Goal: Task Accomplishment & Management: Complete application form

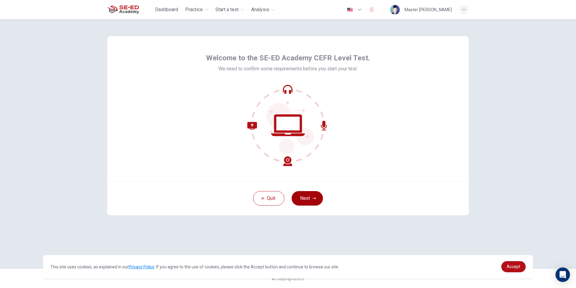
click at [302, 195] on button "Next" at bounding box center [307, 198] width 31 height 14
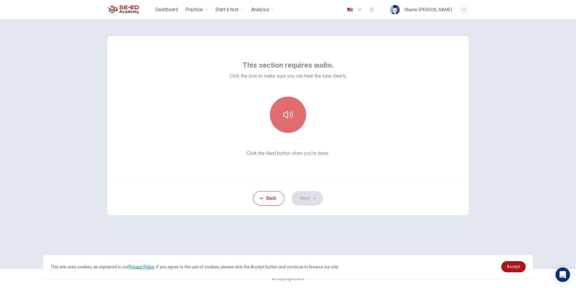
click at [288, 111] on icon "button" at bounding box center [288, 115] width 10 height 10
click at [291, 114] on icon "button" at bounding box center [288, 114] width 10 height 7
click at [298, 120] on button "button" at bounding box center [288, 114] width 36 height 36
click at [308, 200] on button "Next" at bounding box center [307, 198] width 31 height 14
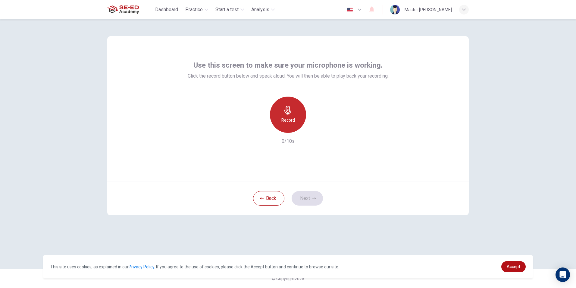
click at [288, 123] on h6 "Record" at bounding box center [288, 119] width 14 height 7
click at [305, 196] on button "Next" at bounding box center [307, 198] width 31 height 14
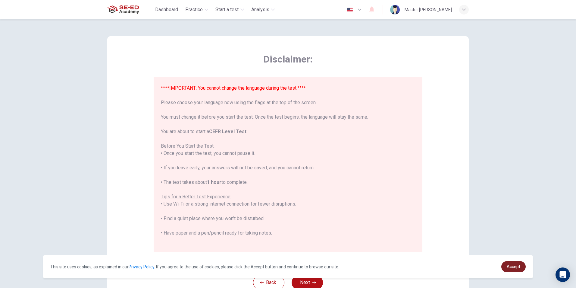
click at [512, 266] on span "Accept" at bounding box center [514, 266] width 14 height 5
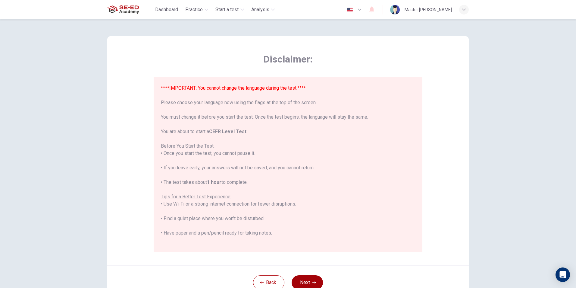
click at [316, 278] on button "Next" at bounding box center [307, 282] width 31 height 14
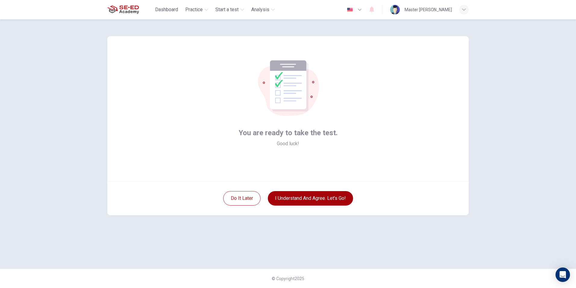
click at [322, 194] on button "I understand and agree. Let’s go!" at bounding box center [310, 198] width 85 height 14
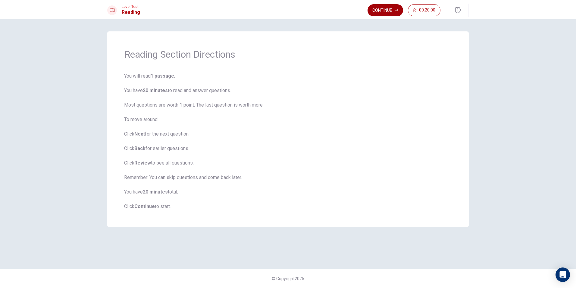
click at [392, 10] on button "Continue" at bounding box center [386, 10] width 36 height 12
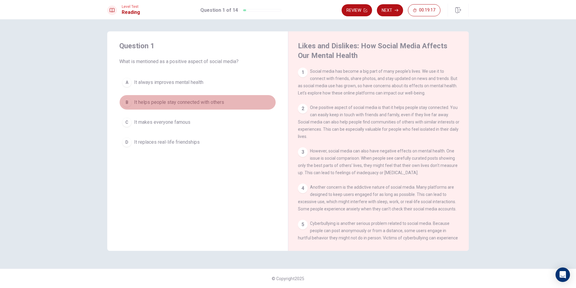
click at [127, 100] on div "B" at bounding box center [127, 102] width 10 height 10
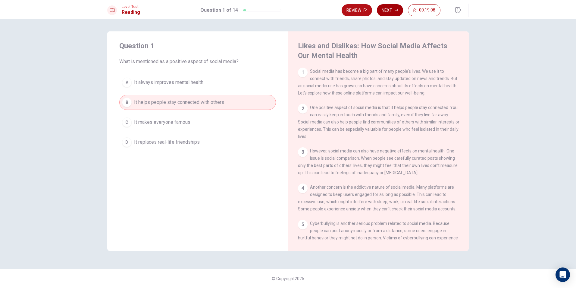
click at [387, 11] on button "Next" at bounding box center [390, 10] width 26 height 12
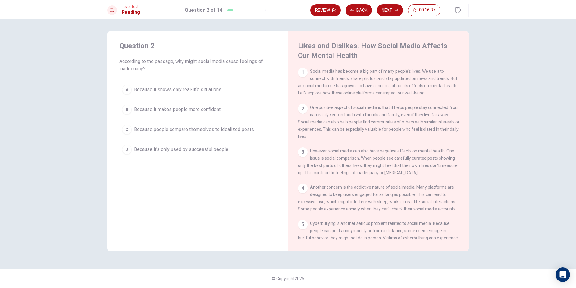
click at [128, 126] on div "C" at bounding box center [127, 129] width 10 height 10
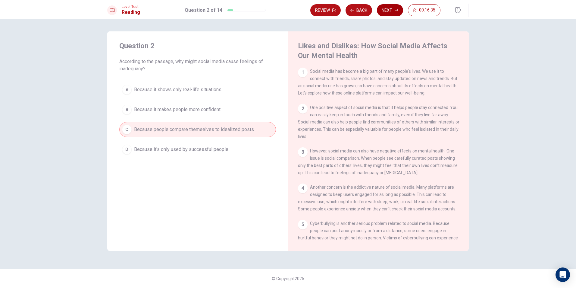
click at [388, 6] on button "Next" at bounding box center [390, 10] width 26 height 12
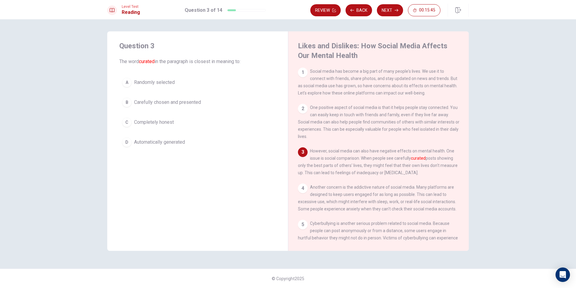
click at [128, 124] on div "C" at bounding box center [127, 122] width 10 height 10
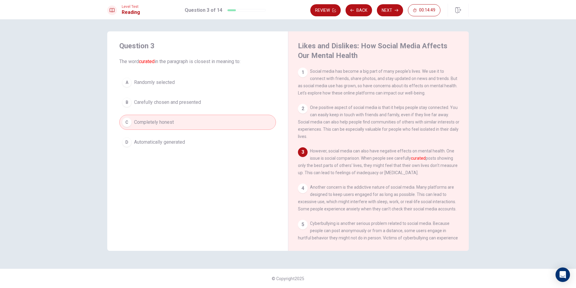
click at [131, 149] on div "Question 3 The word curated in the paragraph is closest in meaning to: A Random…" at bounding box center [197, 95] width 181 height 128
click at [128, 101] on div "B" at bounding box center [127, 102] width 10 height 10
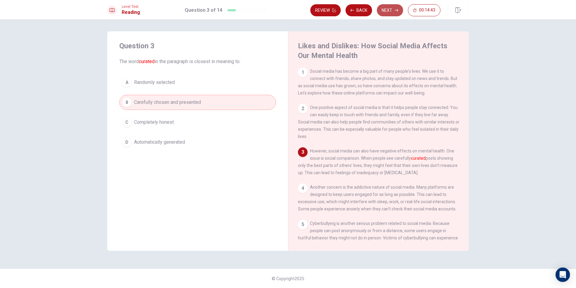
click at [389, 8] on button "Next" at bounding box center [390, 10] width 26 height 12
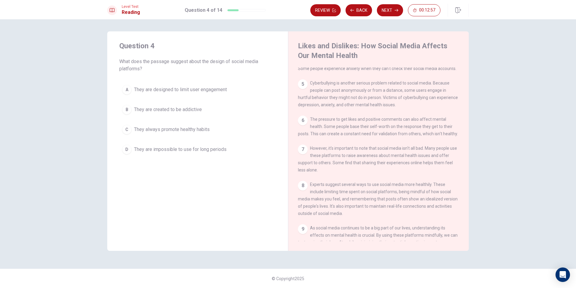
scroll to position [151, 0]
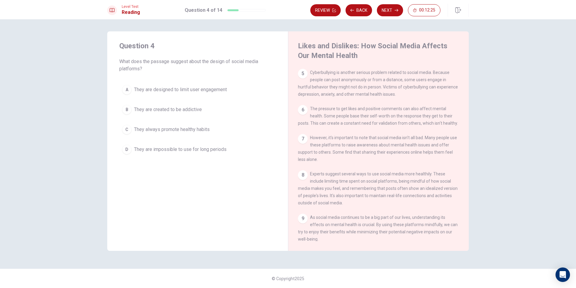
click at [128, 87] on div "A" at bounding box center [127, 90] width 10 height 10
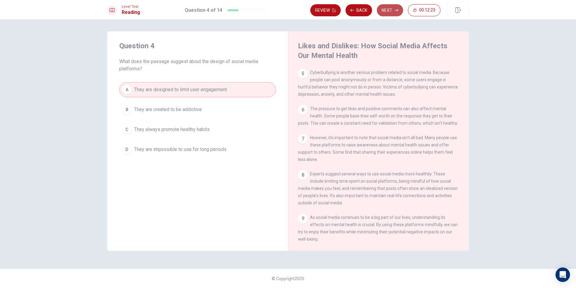
click at [388, 6] on button "Next" at bounding box center [390, 10] width 26 height 12
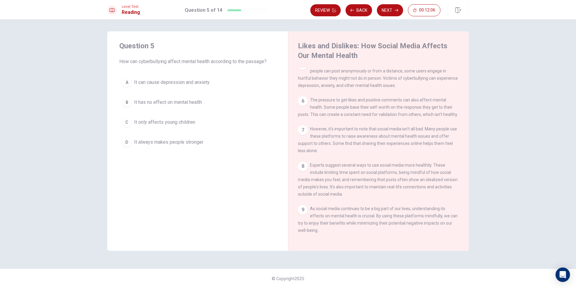
scroll to position [140, 0]
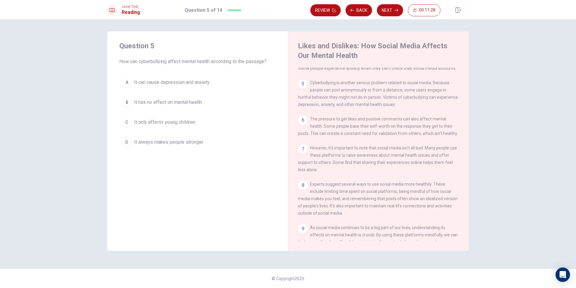
click at [129, 80] on div "A" at bounding box center [127, 82] width 10 height 10
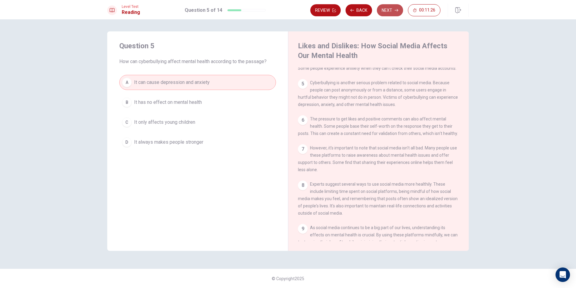
click at [391, 13] on button "Next" at bounding box center [390, 10] width 26 height 12
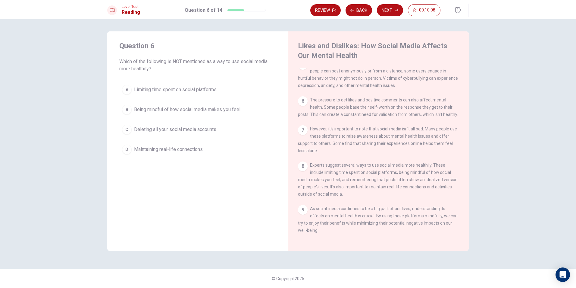
scroll to position [171, 0]
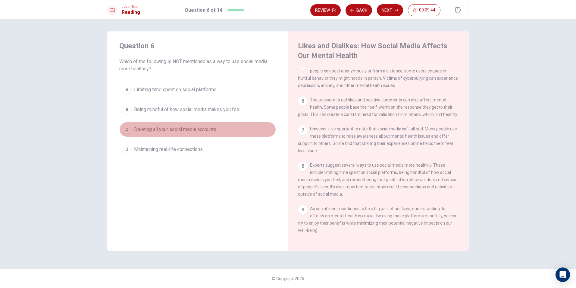
click at [123, 127] on div "C" at bounding box center [127, 129] width 10 height 10
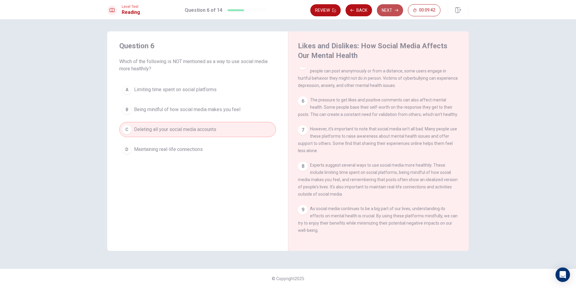
click at [386, 7] on button "Next" at bounding box center [390, 10] width 26 height 12
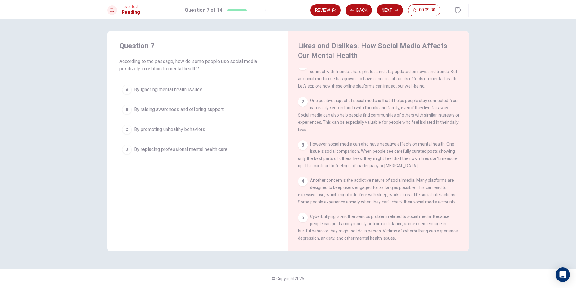
scroll to position [0, 0]
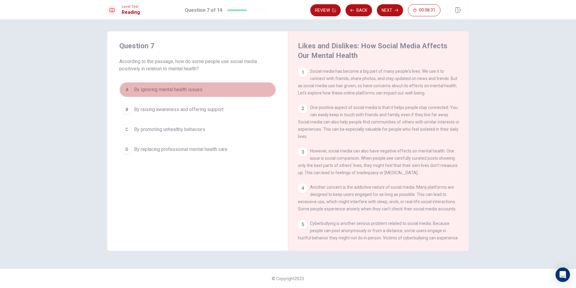
click at [129, 91] on div "A" at bounding box center [127, 90] width 10 height 10
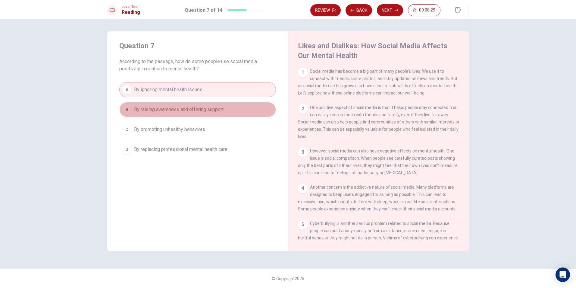
click at [129, 109] on div "B" at bounding box center [127, 110] width 10 height 10
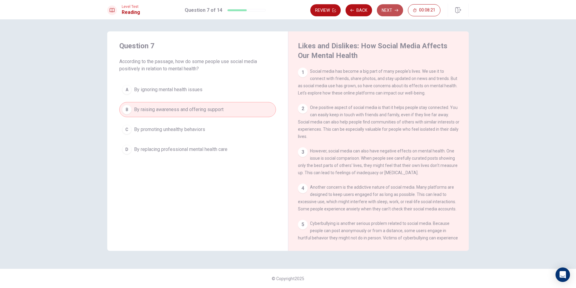
click at [394, 8] on button "Next" at bounding box center [390, 10] width 26 height 12
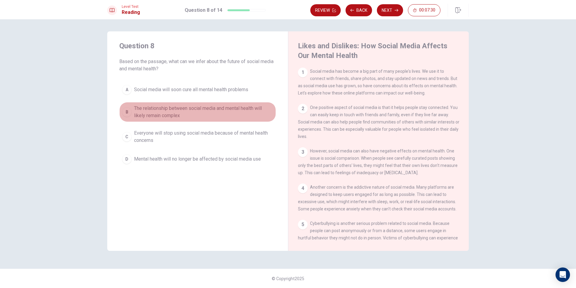
click at [125, 112] on div "B" at bounding box center [127, 112] width 10 height 10
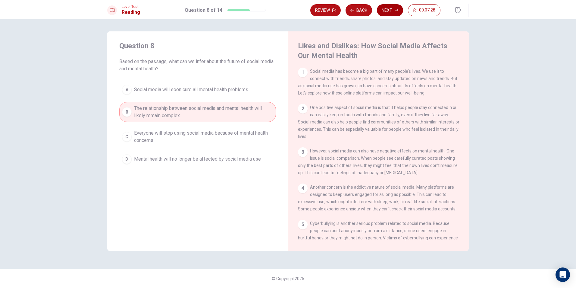
click at [389, 9] on button "Next" at bounding box center [390, 10] width 26 height 12
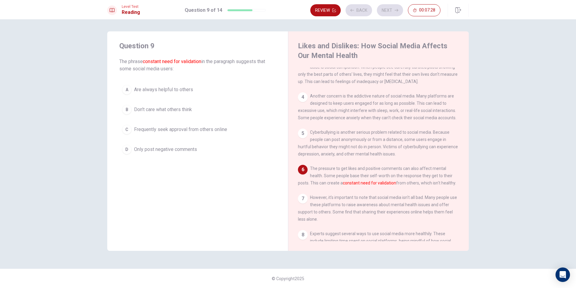
scroll to position [104, 0]
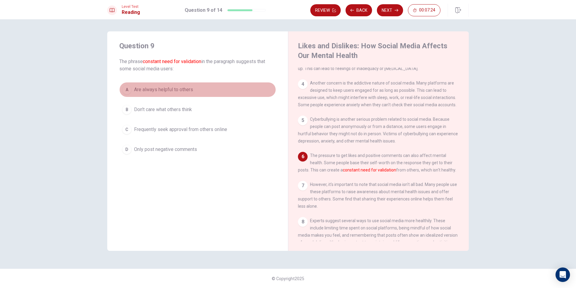
click at [122, 89] on div "A" at bounding box center [127, 90] width 10 height 10
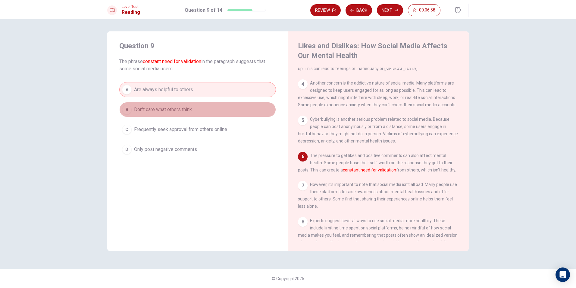
click at [123, 108] on div "B" at bounding box center [127, 110] width 10 height 10
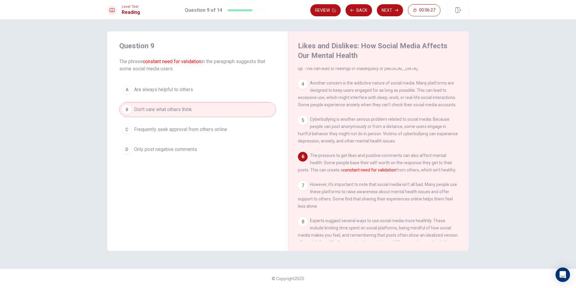
click at [132, 150] on button "D Only post negative comments" at bounding box center [197, 149] width 157 height 15
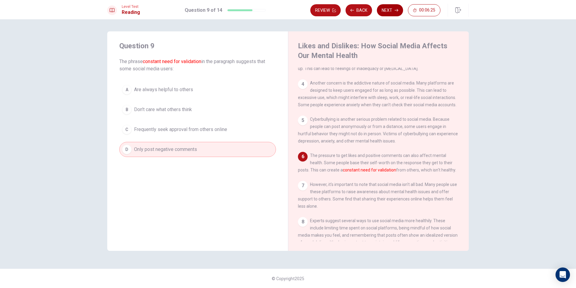
click at [379, 10] on button "Next" at bounding box center [390, 10] width 26 height 12
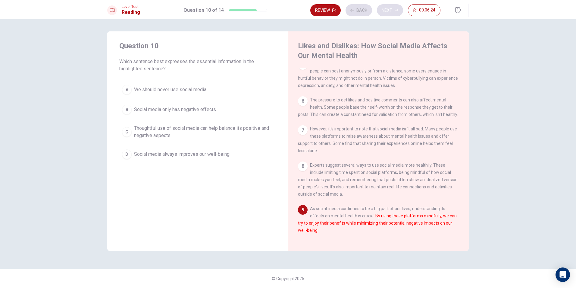
scroll to position [171, 0]
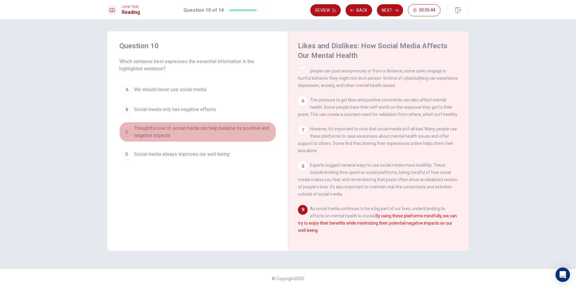
click at [128, 133] on div "C" at bounding box center [127, 132] width 10 height 10
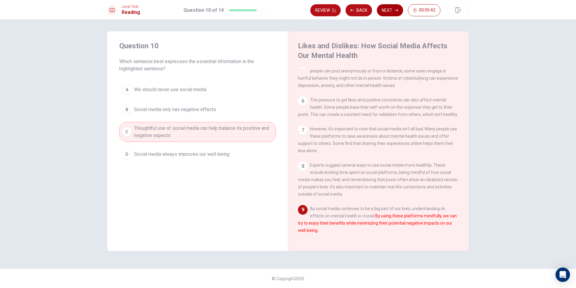
click at [387, 8] on button "Next" at bounding box center [390, 10] width 26 height 12
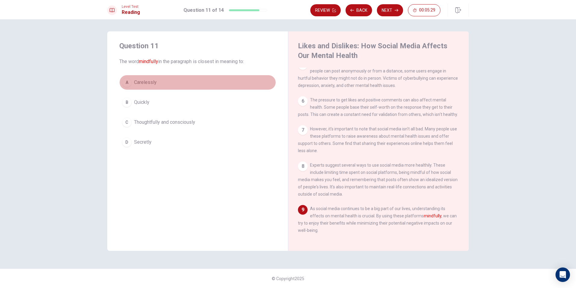
click at [125, 80] on div "A" at bounding box center [127, 82] width 10 height 10
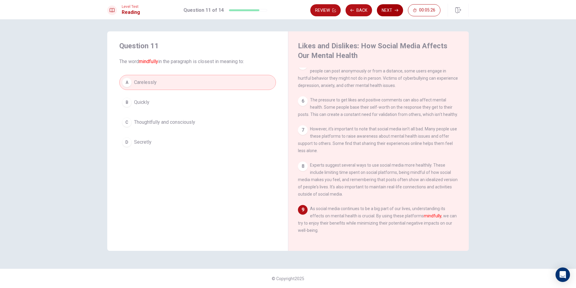
click at [388, 9] on button "Next" at bounding box center [390, 10] width 26 height 12
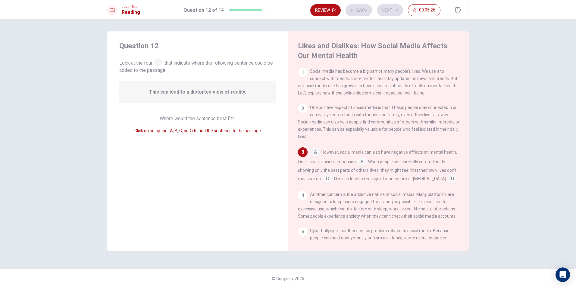
scroll to position [13, 0]
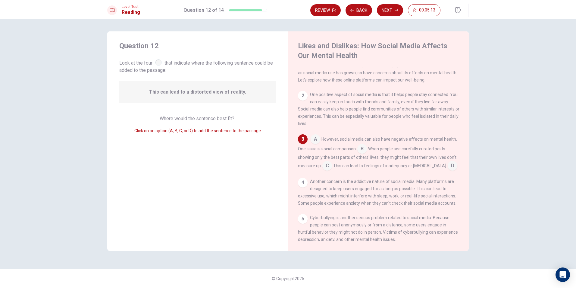
click at [300, 96] on div "2" at bounding box center [303, 96] width 10 height 10
click at [309, 95] on div "2 One positive aspect of social media is that it helps people stay connected. Y…" at bounding box center [379, 109] width 162 height 36
click at [211, 123] on div "Where would the sentence best fit? Click on an option (A, B, C, or D) to add th…" at bounding box center [197, 124] width 157 height 19
click at [215, 117] on span "Where would the sentence best fit?" at bounding box center [198, 118] width 76 height 6
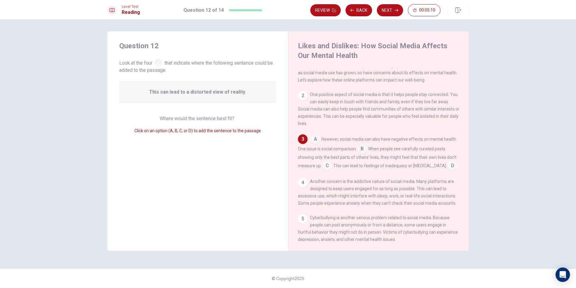
click at [229, 92] on span "This can lead to a distorted view of reality." at bounding box center [197, 91] width 97 height 7
click at [229, 99] on div "This can lead to a distorted view of reality." at bounding box center [197, 92] width 157 height 22
drag, startPoint x: 206, startPoint y: 131, endPoint x: 210, endPoint y: 134, distance: 5.8
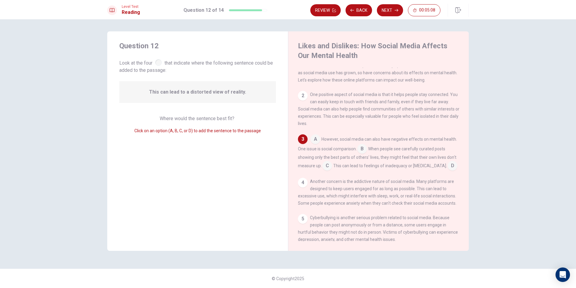
click at [206, 131] on span "Click on an option (A, B, C, or D) to add the sentence to the passage" at bounding box center [197, 130] width 127 height 5
drag, startPoint x: 213, startPoint y: 138, endPoint x: 321, endPoint y: 112, distance: 111.3
click at [218, 140] on div "Question 12 Look at the four that indicate where the following sentence could b…" at bounding box center [197, 140] width 181 height 219
click at [303, 138] on div "3" at bounding box center [303, 139] width 10 height 10
click at [315, 139] on input at bounding box center [316, 140] width 10 height 10
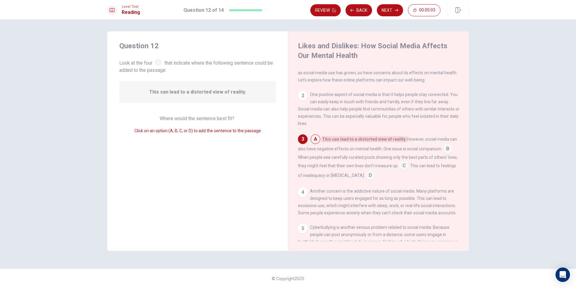
click at [315, 139] on input at bounding box center [316, 140] width 10 height 10
click at [302, 144] on div "3" at bounding box center [303, 139] width 10 height 10
click at [360, 6] on button "Back" at bounding box center [359, 10] width 27 height 12
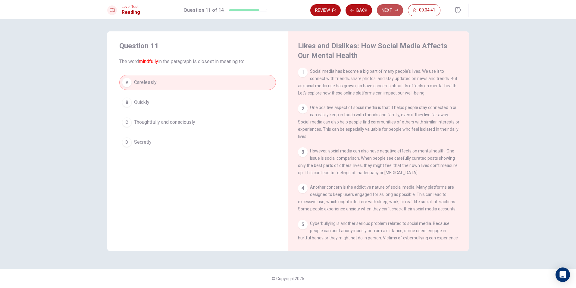
click at [399, 8] on button "Next" at bounding box center [390, 10] width 26 height 12
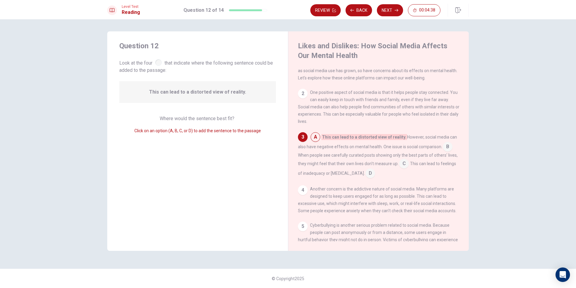
scroll to position [0, 0]
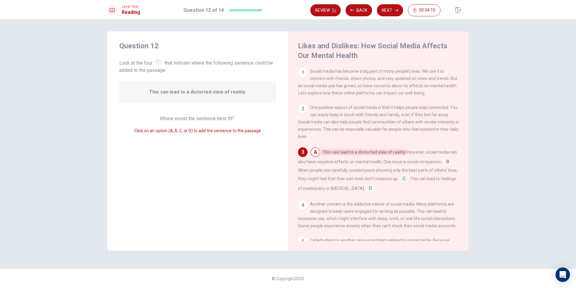
click at [449, 165] on input at bounding box center [448, 162] width 10 height 10
click at [393, 12] on button "Next" at bounding box center [390, 10] width 26 height 12
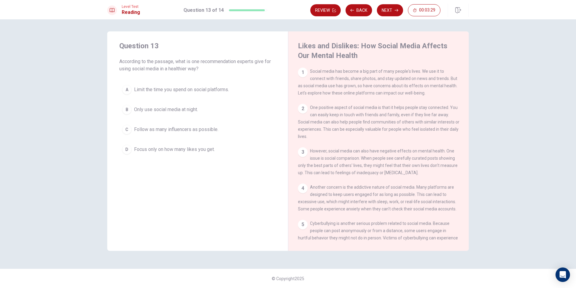
click at [129, 91] on div "A" at bounding box center [127, 90] width 10 height 10
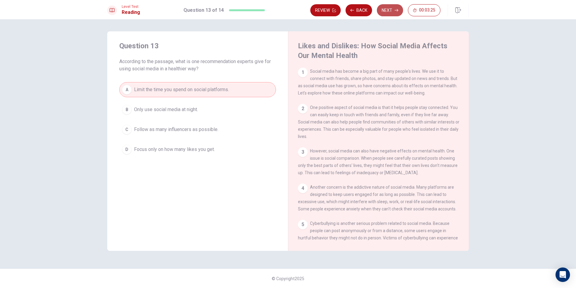
click at [395, 5] on button "Next" at bounding box center [390, 10] width 26 height 12
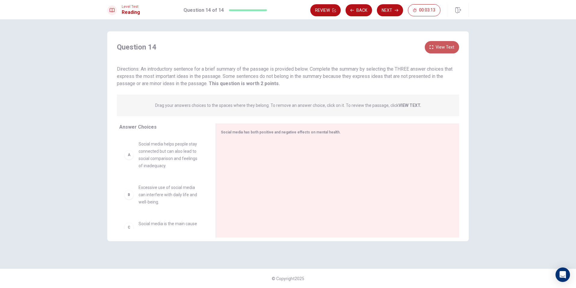
click at [441, 45] on button "View Text" at bounding box center [442, 47] width 34 height 12
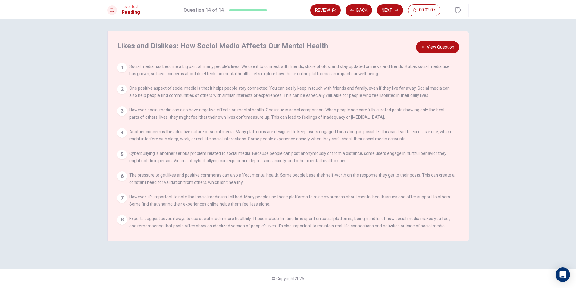
click at [124, 89] on div "2" at bounding box center [122, 89] width 10 height 10
click at [120, 82] on div "View Question 1 Social media has become a big part of many people's lives. We u…" at bounding box center [289, 149] width 345 height 173
click at [122, 68] on div "1" at bounding box center [122, 68] width 10 height 10
click at [435, 44] on button "View Question" at bounding box center [437, 47] width 43 height 12
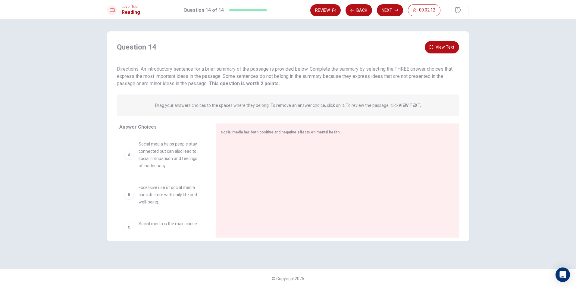
click at [128, 159] on div "A" at bounding box center [129, 155] width 10 height 10
click at [131, 160] on div "A Social media helps people stay connected but can also lead to social comparis…" at bounding box center [162, 154] width 77 height 29
click at [129, 155] on div "A" at bounding box center [129, 155] width 10 height 10
drag, startPoint x: 129, startPoint y: 155, endPoint x: 129, endPoint y: 159, distance: 4.9
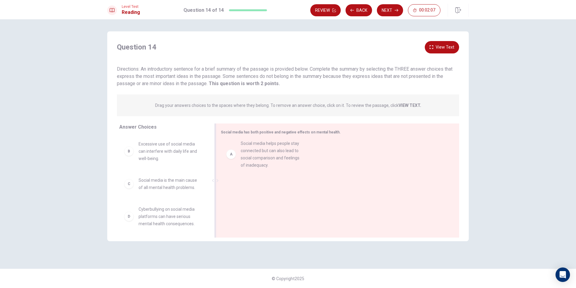
drag, startPoint x: 129, startPoint y: 159, endPoint x: 250, endPoint y: 155, distance: 120.3
click at [449, 48] on button "View Text" at bounding box center [442, 47] width 34 height 12
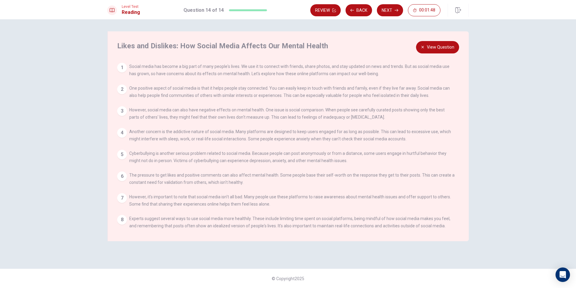
scroll to position [27, 0]
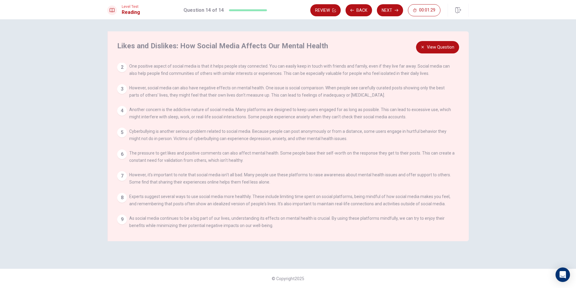
click at [435, 42] on button "View Question" at bounding box center [437, 47] width 43 height 12
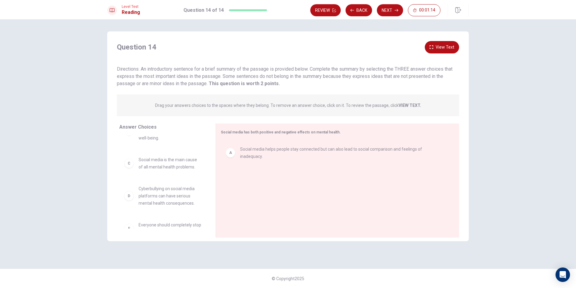
scroll to position [16, 0]
click at [442, 52] on button "View Text" at bounding box center [442, 47] width 34 height 12
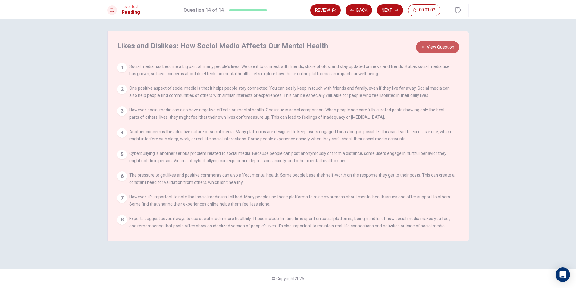
click at [442, 43] on button "View Question" at bounding box center [437, 47] width 43 height 12
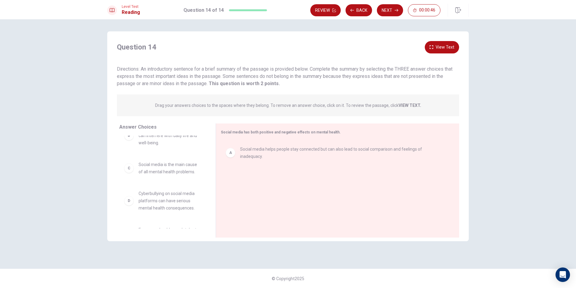
scroll to position [16, 0]
drag, startPoint x: 131, startPoint y: 208, endPoint x: 249, endPoint y: 169, distance: 124.4
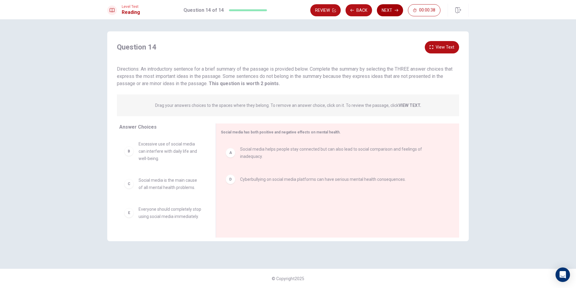
click at [393, 5] on button "Next" at bounding box center [390, 10] width 26 height 12
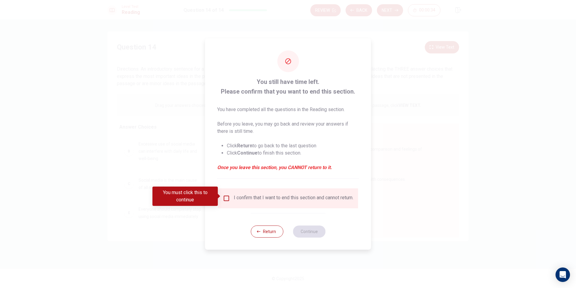
click at [222, 194] on div "You must click this to continue" at bounding box center [188, 195] width 70 height 19
click at [226, 194] on input "You must click this to continue" at bounding box center [226, 197] width 7 height 7
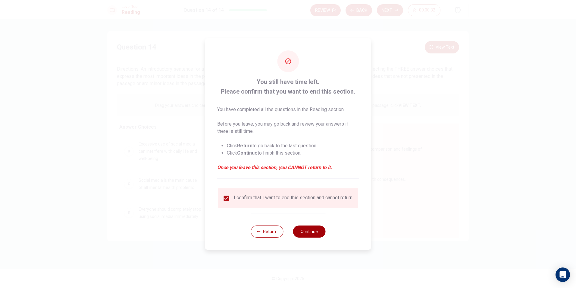
click at [315, 234] on button "Continue" at bounding box center [309, 231] width 33 height 12
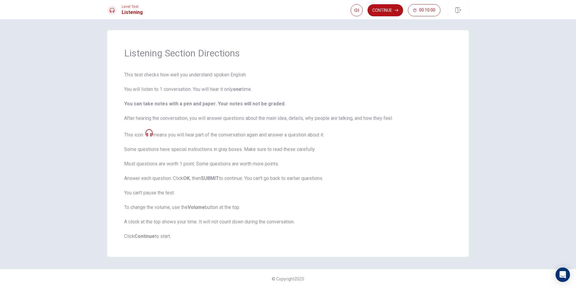
scroll to position [2, 0]
click at [357, 8] on button "button" at bounding box center [357, 10] width 12 height 12
click at [381, 10] on button "Continue" at bounding box center [386, 10] width 36 height 12
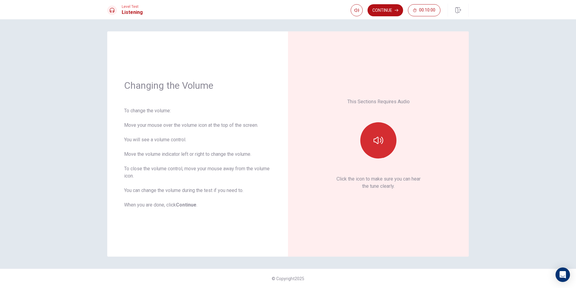
click at [373, 142] on button "button" at bounding box center [378, 140] width 36 height 36
click at [382, 9] on button "Continue" at bounding box center [386, 10] width 36 height 12
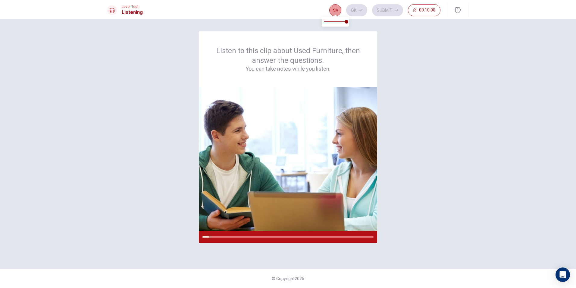
click at [339, 8] on button "button" at bounding box center [335, 10] width 12 height 12
click at [227, 235] on div at bounding box center [288, 237] width 178 height 12
click at [228, 236] on div at bounding box center [288, 237] width 178 height 12
click at [244, 200] on img at bounding box center [288, 159] width 178 height 144
click at [445, 123] on div "Listen to this clip about Used Furniture, then answer the questions. You can ta…" at bounding box center [288, 143] width 362 height 225
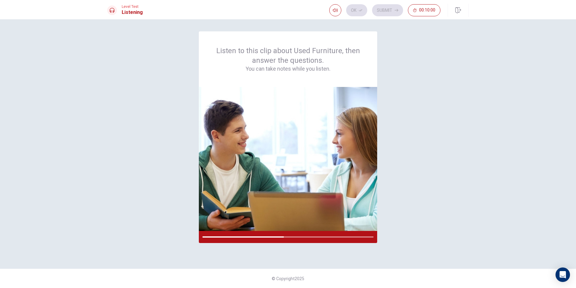
click at [437, 55] on div "Listen to this clip about Used Furniture, then answer the questions. You can ta…" at bounding box center [288, 143] width 362 height 225
click at [283, 276] on span "© Copyright 2025" at bounding box center [288, 278] width 33 height 5
click at [420, 250] on div "Listen to this clip about Used Furniture, then answer the questions. You can ta…" at bounding box center [288, 143] width 362 height 225
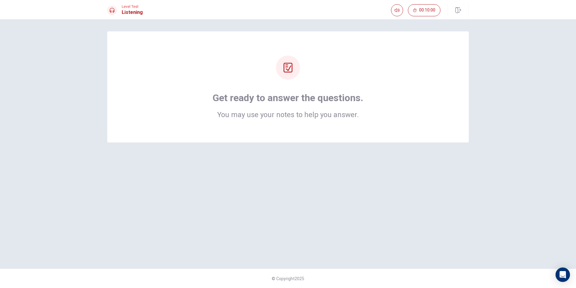
click at [325, 94] on h1 "Get ready to answer the questions." at bounding box center [288, 98] width 151 height 12
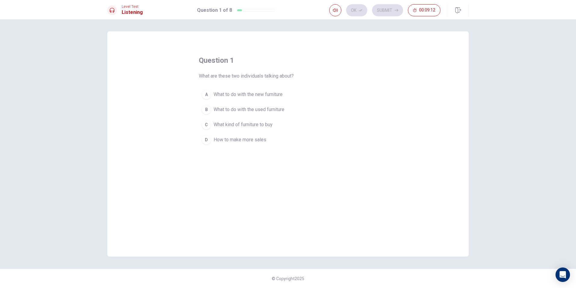
click at [204, 140] on div "D" at bounding box center [207, 140] width 10 height 10
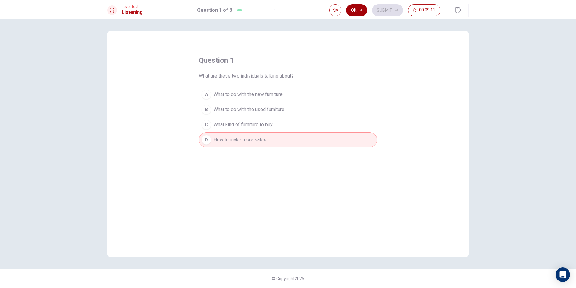
click at [360, 10] on icon "button" at bounding box center [361, 10] width 4 height 4
click at [389, 8] on button "Submit" at bounding box center [387, 10] width 31 height 12
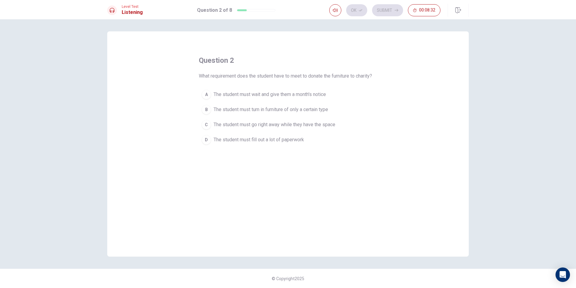
click at [208, 123] on div "C" at bounding box center [207, 125] width 10 height 10
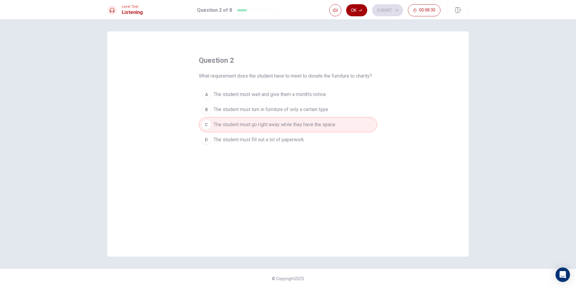
click at [357, 8] on button "Ok" at bounding box center [356, 10] width 21 height 12
click at [389, 11] on button "Submit" at bounding box center [387, 10] width 31 height 12
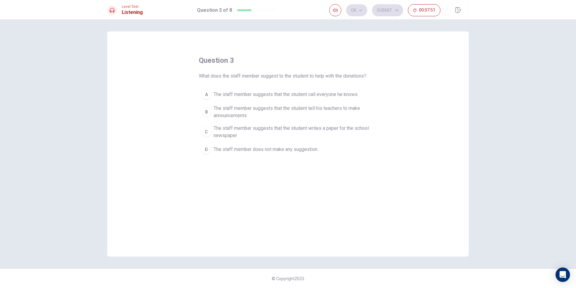
click at [208, 131] on div "C" at bounding box center [207, 132] width 10 height 10
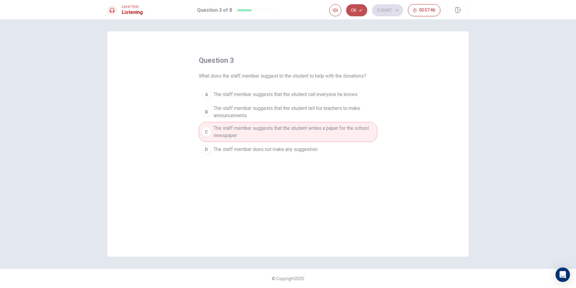
click at [355, 13] on button "Ok" at bounding box center [356, 10] width 21 height 12
click at [382, 8] on button "Submit" at bounding box center [387, 10] width 31 height 12
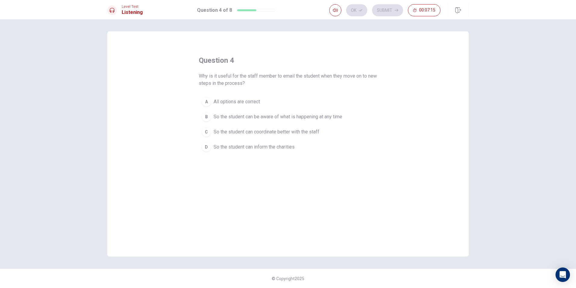
click at [206, 115] on div "B" at bounding box center [207, 117] width 10 height 10
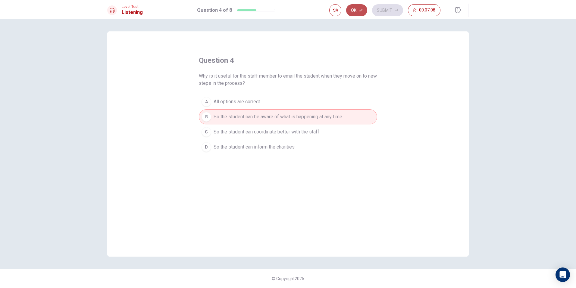
click at [356, 10] on button "Ok" at bounding box center [356, 10] width 21 height 12
click at [394, 12] on button "Submit" at bounding box center [387, 10] width 31 height 12
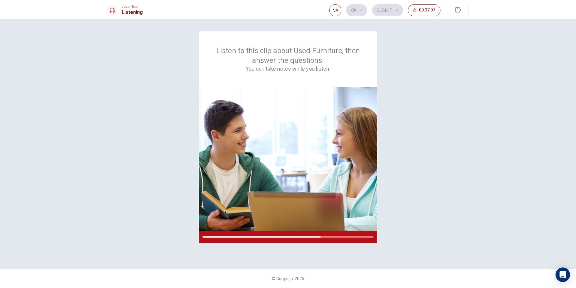
click at [414, 214] on div "Listen to this clip about Used Furniture, then answer the questions. You can ta…" at bounding box center [288, 143] width 362 height 225
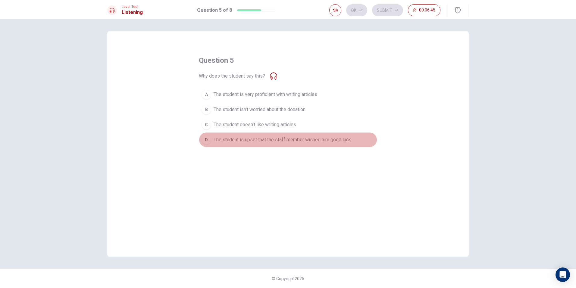
click at [212, 137] on button "D The student is upset that the staff member wished him good luck" at bounding box center [288, 139] width 178 height 15
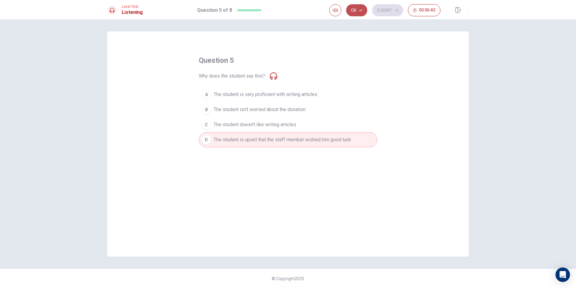
click at [358, 11] on button "Ok" at bounding box center [356, 10] width 21 height 12
click at [398, 8] on button "Submit" at bounding box center [387, 10] width 31 height 12
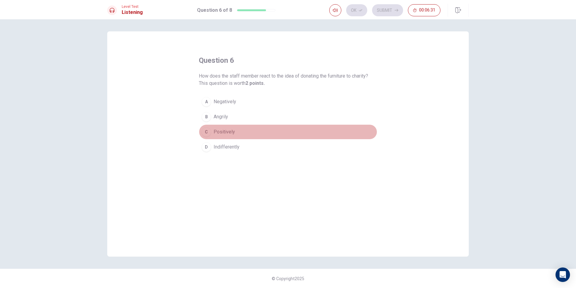
click at [209, 131] on div "C" at bounding box center [207, 132] width 10 height 10
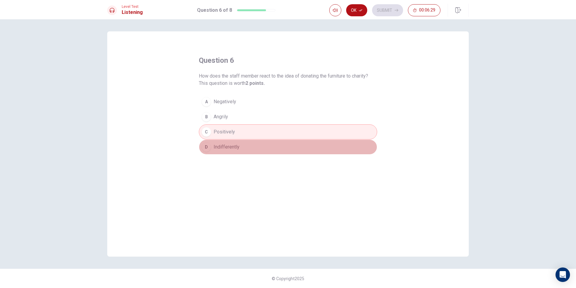
click at [211, 146] on div "D" at bounding box center [207, 147] width 10 height 10
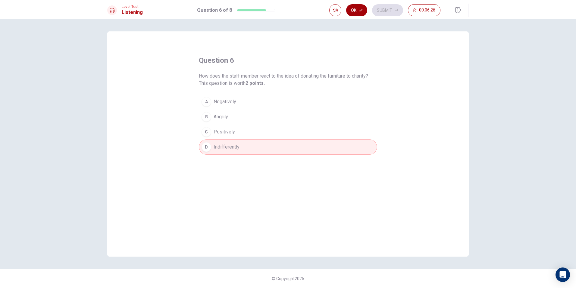
click at [358, 12] on button "Ok" at bounding box center [356, 10] width 21 height 12
click at [382, 15] on button "Submit" at bounding box center [387, 10] width 31 height 12
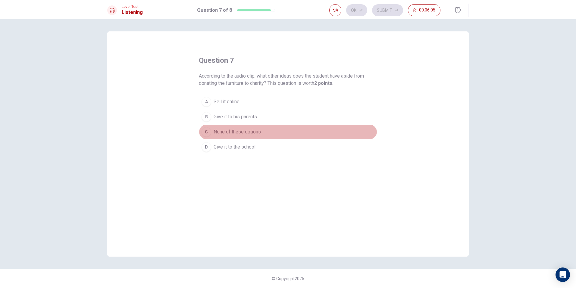
click at [206, 130] on div "C" at bounding box center [207, 132] width 10 height 10
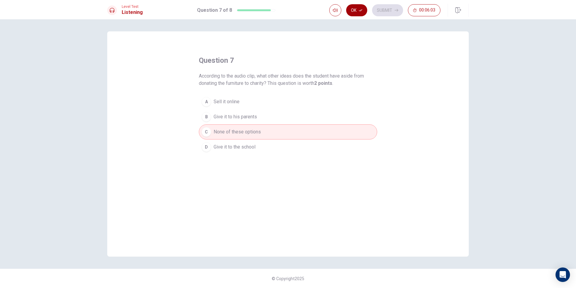
click at [361, 11] on icon "button" at bounding box center [361, 10] width 4 height 4
click at [384, 10] on button "Submit" at bounding box center [387, 10] width 31 height 12
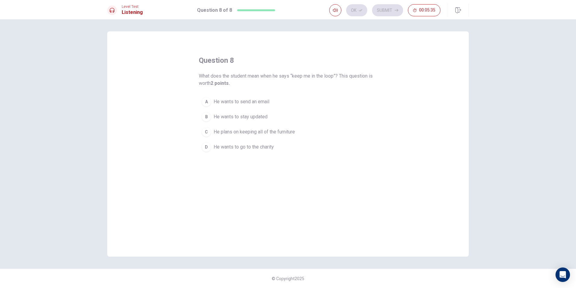
click at [206, 146] on div "D" at bounding box center [207, 147] width 10 height 10
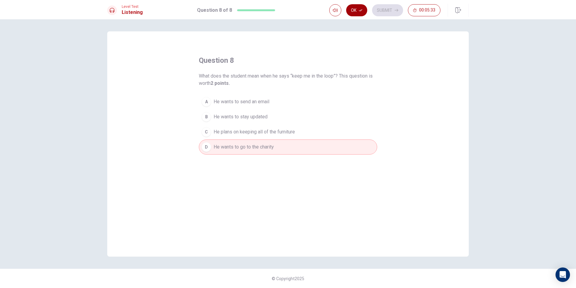
click at [351, 9] on button "Ok" at bounding box center [356, 10] width 21 height 12
click at [392, 9] on button "Submit" at bounding box center [387, 10] width 31 height 12
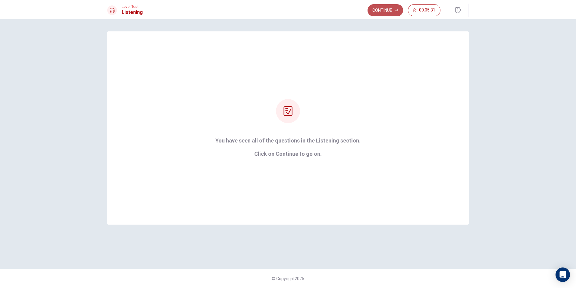
click at [393, 10] on button "Continue" at bounding box center [386, 10] width 36 height 12
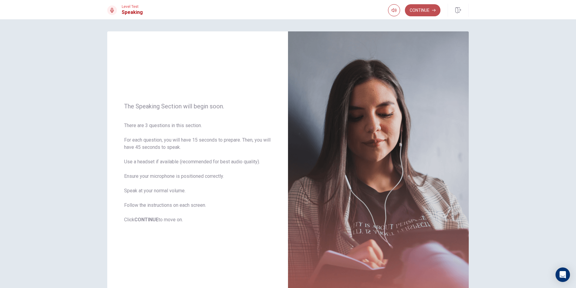
click at [424, 8] on button "Continue" at bounding box center [423, 10] width 36 height 12
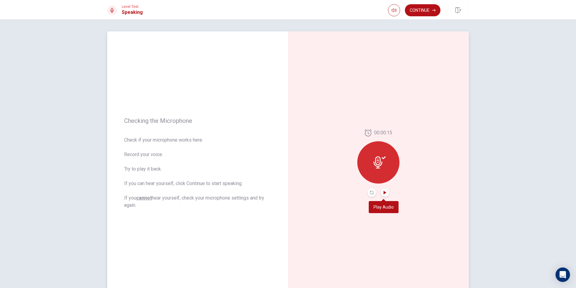
click at [385, 191] on icon "Play Audio" at bounding box center [385, 192] width 4 height 4
click at [426, 9] on button "Continue" at bounding box center [423, 10] width 36 height 12
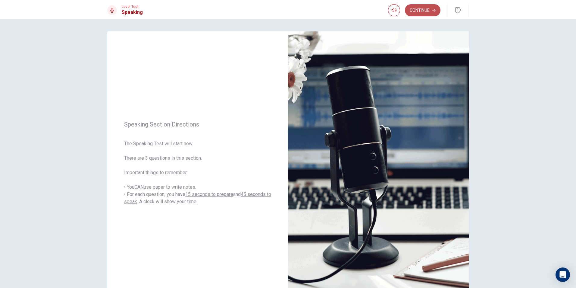
click at [413, 8] on button "Continue" at bounding box center [423, 10] width 36 height 12
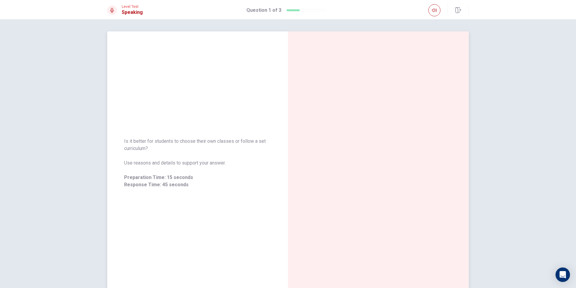
click at [425, 230] on div at bounding box center [378, 162] width 181 height 263
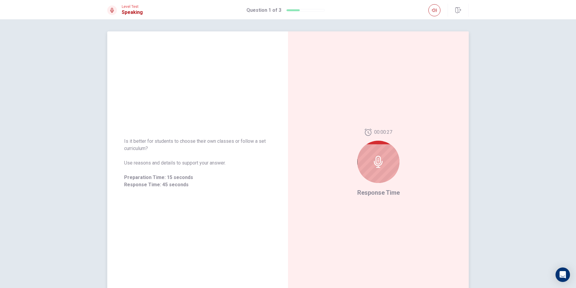
click at [378, 166] on icon at bounding box center [378, 162] width 9 height 12
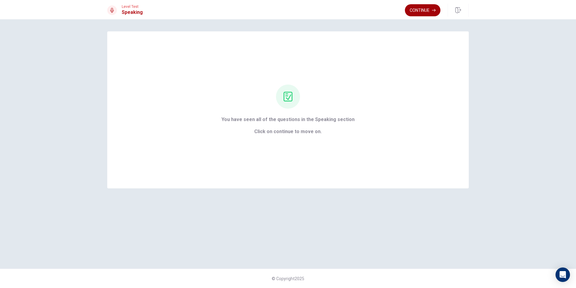
click at [425, 12] on button "Continue" at bounding box center [423, 10] width 36 height 12
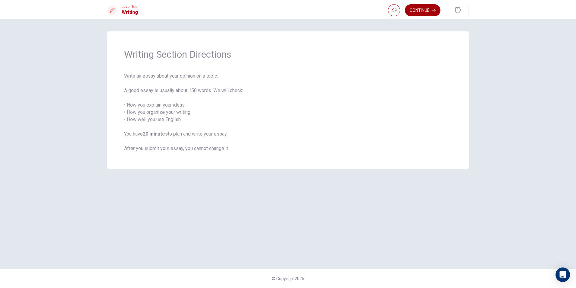
click at [421, 6] on button "Continue" at bounding box center [423, 10] width 36 height 12
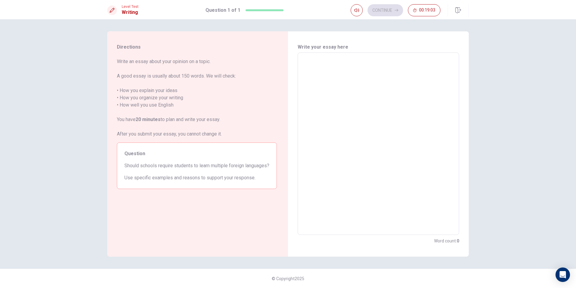
click at [317, 65] on textarea at bounding box center [378, 144] width 153 height 172
type textarea "I"
type textarea "x"
type textarea "I"
type textarea "x"
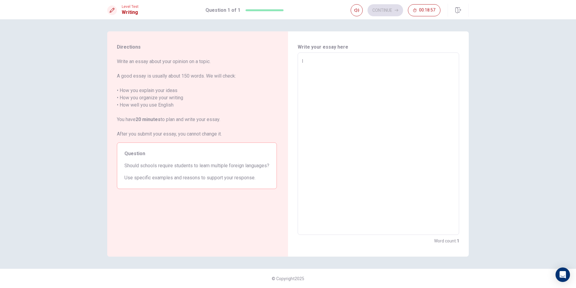
type textarea "I t"
type textarea "x"
type textarea "I th"
type textarea "x"
type textarea "I thi"
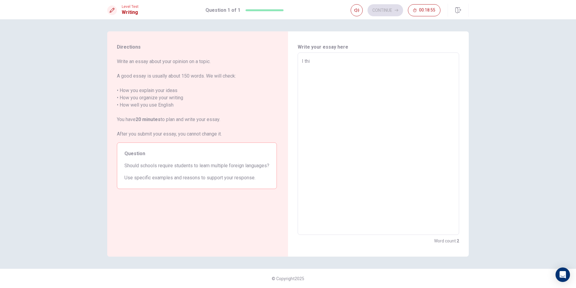
type textarea "x"
type textarea "I thin"
type textarea "x"
type textarea "I think"
type textarea "x"
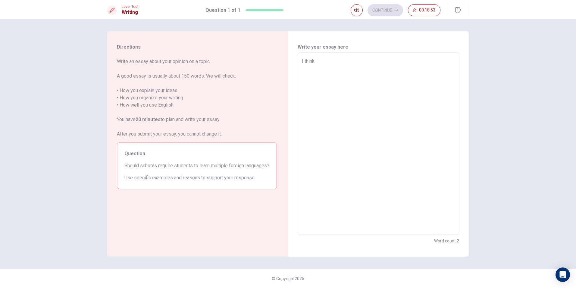
type textarea "I think"
type textarea "x"
type textarea "I think w"
type textarea "x"
type textarea "I think we"
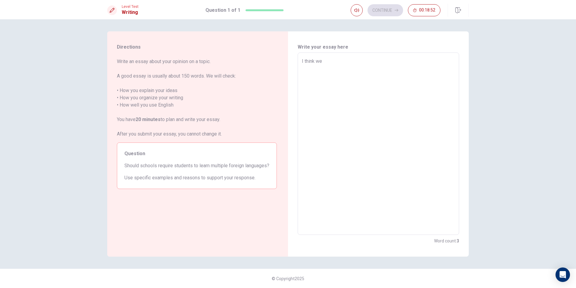
type textarea "x"
type textarea "I think we"
type textarea "x"
type textarea "I think we s"
type textarea "x"
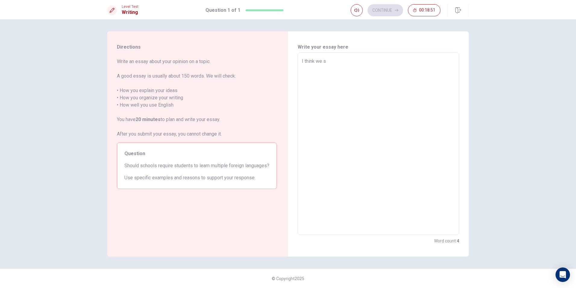
type textarea "I think we sh"
type textarea "x"
type textarea "I think we sho"
type textarea "x"
type textarea "I think we shou"
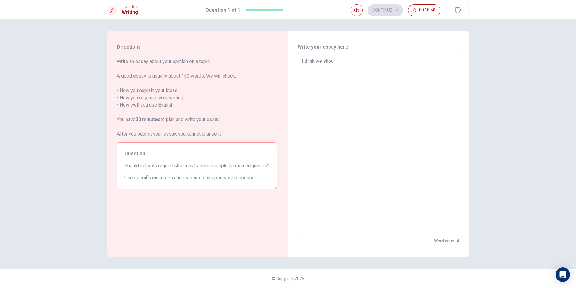
type textarea "x"
type textarea "I think we shoul"
type textarea "x"
type textarea "I think we should"
type textarea "x"
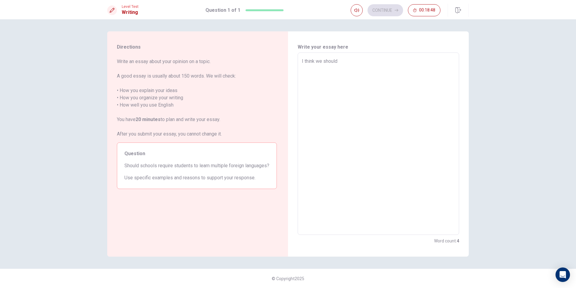
type textarea "I think we shouldl"
type textarea "x"
type textarea "I think we shouldle"
type textarea "x"
type textarea "I think we shouldlea"
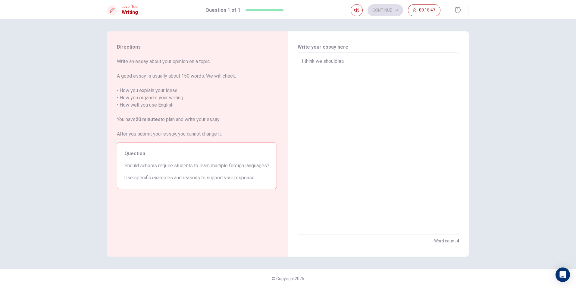
type textarea "x"
type textarea "I think we shouldlear"
type textarea "x"
type textarea "I think we shouldlearn"
click at [338, 61] on textarea "I think we shouldlearn" at bounding box center [378, 144] width 153 height 172
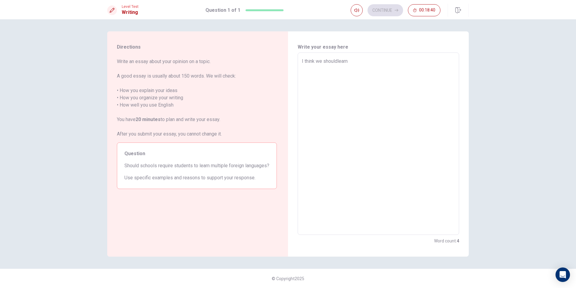
type textarea "x"
type textarea "I think we should learn"
click at [351, 61] on textarea "I think we should learn" at bounding box center [378, 144] width 153 height 172
type textarea "x"
type textarea "I think we should learn"
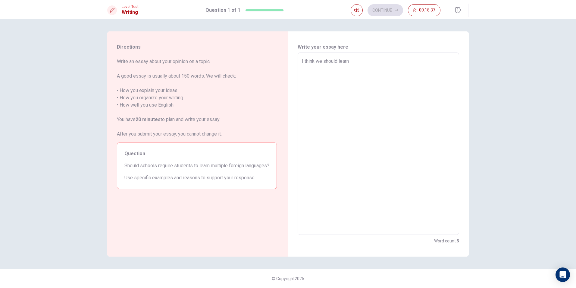
type textarea "x"
type textarea "I think we should learn j"
type textarea "x"
type textarea "I think we should learn ju"
type textarea "x"
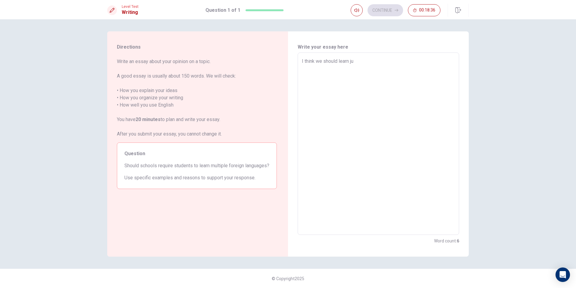
type textarea "I think we should learn jus"
type textarea "x"
type textarea "I think we should learn just"
type textarea "x"
type textarea "I think we should learn justm"
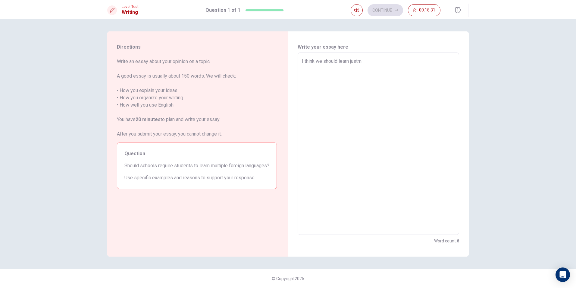
type textarea "x"
type textarea "I think we should learn justma"
type textarea "x"
type textarea "I think we should learn justmai"
type textarea "x"
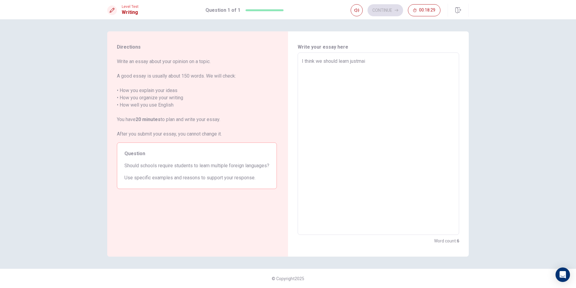
type textarea "I think we should learn justmain"
click at [357, 60] on textarea "I think we should learn justmain" at bounding box center [378, 144] width 153 height 172
click at [360, 63] on textarea "I think we should learn justmain" at bounding box center [378, 144] width 153 height 172
type textarea "x"
type textarea "I think we should learn just main"
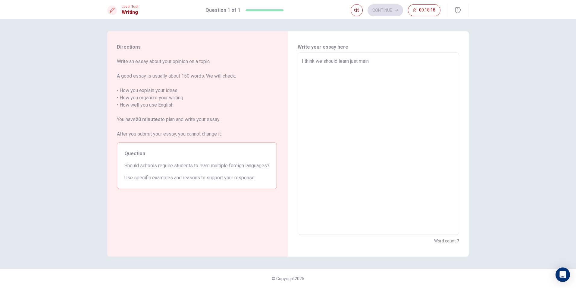
click at [373, 63] on textarea "I think we should learn just main" at bounding box center [378, 144] width 153 height 172
type textarea "x"
type textarea "I think we should learn just main"
type textarea "x"
type textarea "I think we should learn just main l"
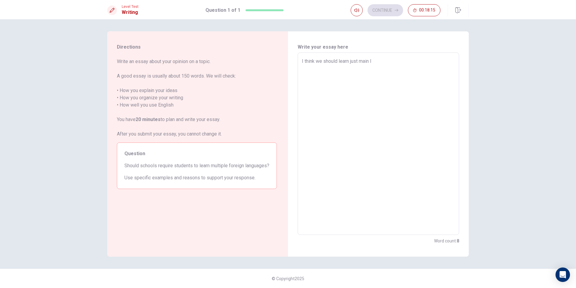
type textarea "x"
type textarea "I think we should learn just main la"
type textarea "x"
type textarea "I think we should learn just main lan"
type textarea "x"
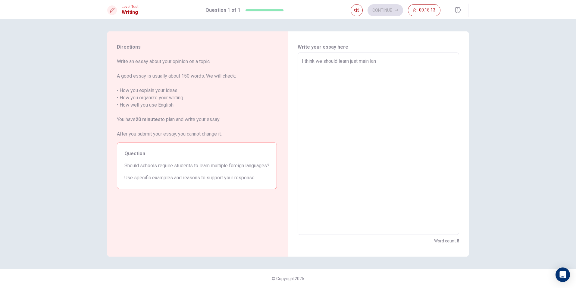
type textarea "I think we should learn just main lang"
type textarea "x"
type textarea "I think we should learn just main langg"
type textarea "x"
type textarea "I think we should learn just main langgu"
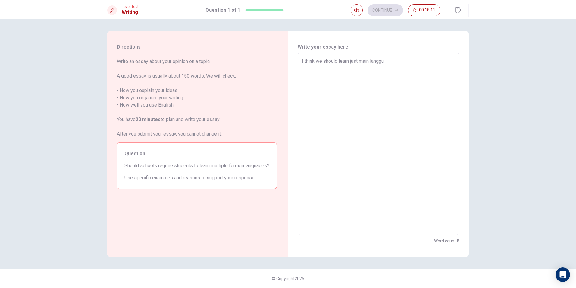
type textarea "x"
type textarea "I think we should learn just main langgua"
type textarea "x"
type textarea "I think we should learn just main langguag"
type textarea "x"
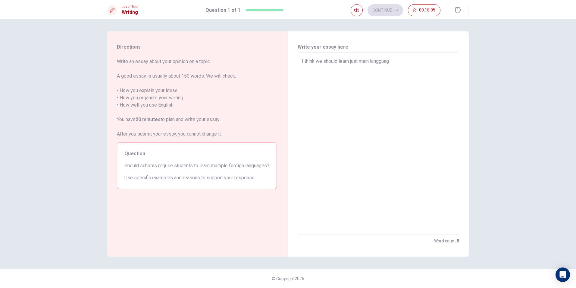
type textarea "I think we should learn just main langguage"
type textarea "x"
type textarea "I think we should learn just main langguages"
click at [380, 60] on textarea "I think we should learn just main langguages" at bounding box center [378, 144] width 153 height 172
click at [381, 61] on textarea "I think we should learn just main langguages" at bounding box center [378, 144] width 153 height 172
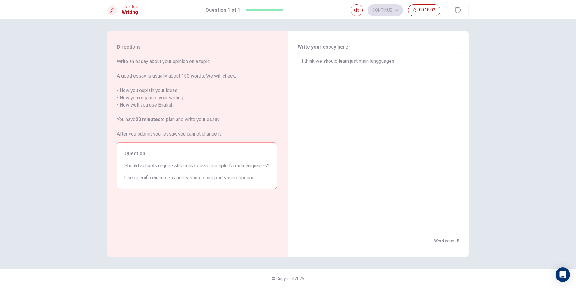
type textarea "x"
type textarea "I think we should learn just main languages"
click at [393, 58] on textarea "I think we should learn just main languages" at bounding box center [378, 144] width 153 height 172
type textarea "x"
type textarea "I think we should learn just main languages"
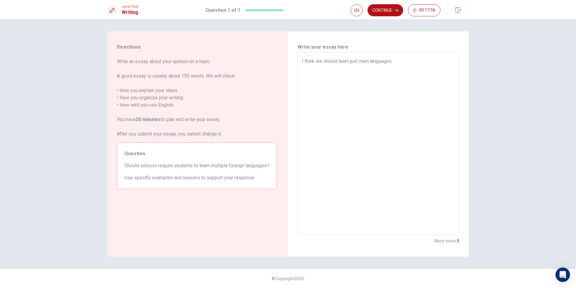
type textarea "x"
type textarea "I think we should learn just main languages l"
type textarea "x"
type textarea "I think we should learn just main languages li"
type textarea "x"
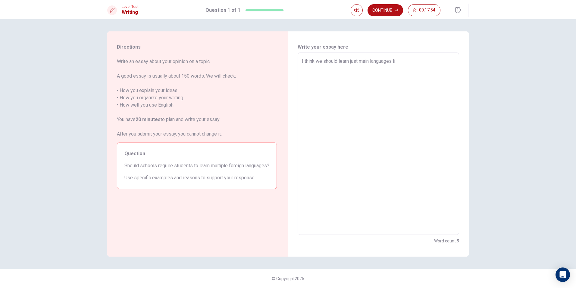
type textarea "I think we should learn just main languages lik"
type textarea "x"
type textarea "I think we should learn just main languages like"
type textarea "x"
type textarea "I think we should learn just main languages like"
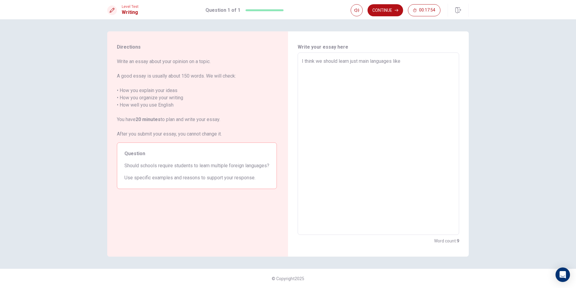
type textarea "x"
type textarea "I think we should learn just main languages like e"
type textarea "x"
type textarea "I think we should learn just main languages like en"
type textarea "x"
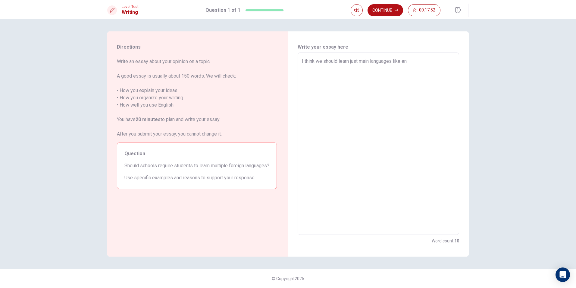
type textarea "I think we should learn just main languages like eng"
type textarea "x"
type textarea "I think we should learn just main languages like engl"
type textarea "x"
type textarea "I think we should learn just main languages like engli"
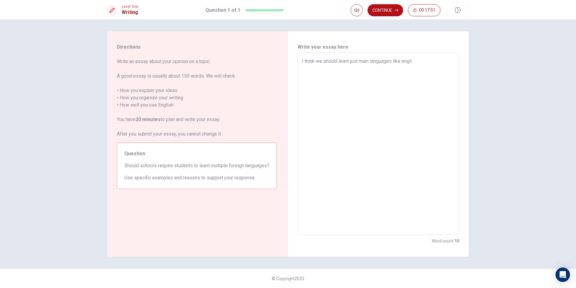
type textarea "x"
type textarea "I think we should learn just main languages like englis"
type textarea "x"
type textarea "I think we should learn just main languages like english"
type textarea "x"
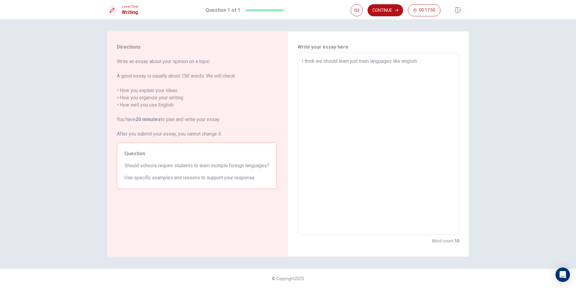
type textarea "I think we should learn just main languages like english"
type textarea "x"
type textarea "I think we should learn just main languages like english o"
type textarea "x"
type textarea "I think we should learn just main languages like english or"
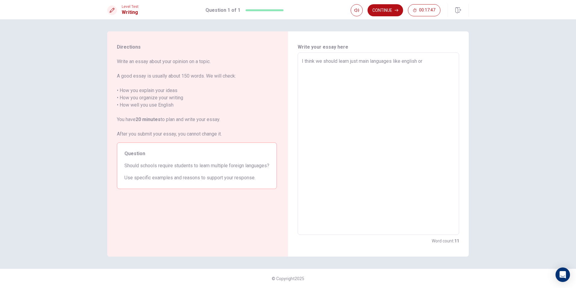
type textarea "x"
type textarea "I think we should learn just main languages like english or"
type textarea "x"
type textarea "I think we should learn just main languages like english or c"
type textarea "x"
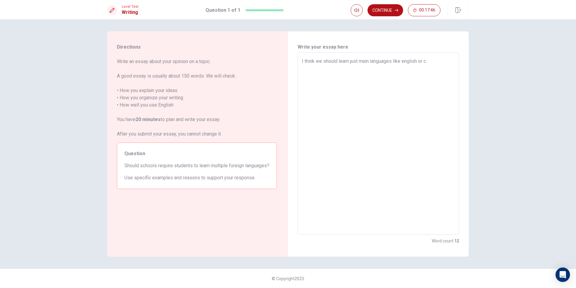
type textarea "I think we should learn just main languages like english or ch"
type textarea "x"
type textarea "I think we should learn just main languages like english or chi"
type textarea "x"
type textarea "I think we should learn just main languages like english or chin"
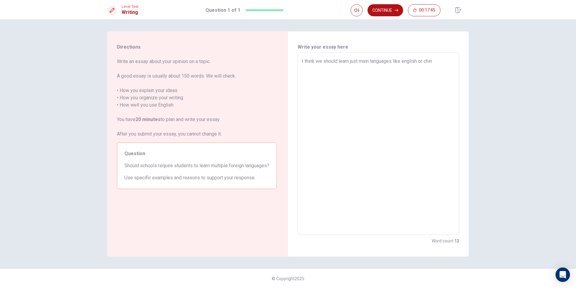
type textarea "x"
type textarea "I think we should learn just main languages like english or [GEOGRAPHIC_DATA]"
type textarea "x"
type textarea "I think we should learn just main languages like english or chines"
type textarea "x"
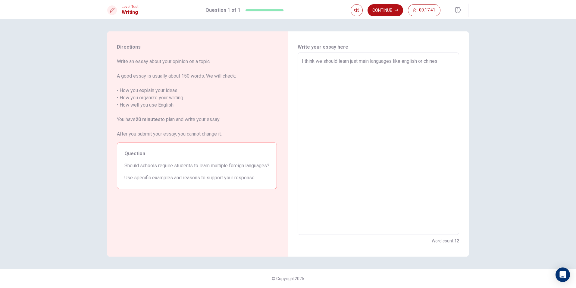
type textarea "I think we should learn just main languages like english or chinese"
type textarea "x"
type textarea "I think we should learn just main languages like english or chinese"
type textarea "x"
type textarea "I think we should learn just main languages like english or chinese t"
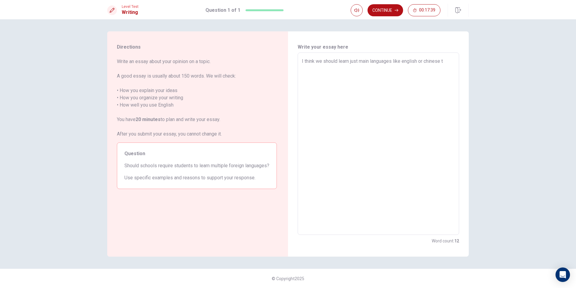
type textarea "x"
type textarea "I think we should learn just main languages like english or chinese to"
type textarea "x"
type textarea "I think we should learn just main languages like english or chinese toc"
type textarea "x"
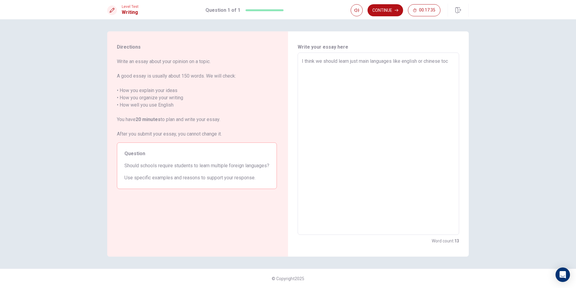
type textarea "I think we should learn just main languages like english or chinese toco"
type textarea "x"
type textarea "I think we should learn just main languages like english or chinese tocom"
type textarea "x"
type textarea "I think we should learn just main languages like english or chinese tocomm"
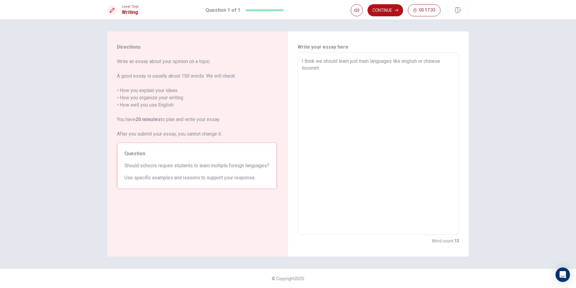
type textarea "x"
type textarea "I think we should learn just main languages like english or chinese tocommu"
type textarea "x"
type textarea "I think we should learn just main languages like english or chinese tocommun"
type textarea "x"
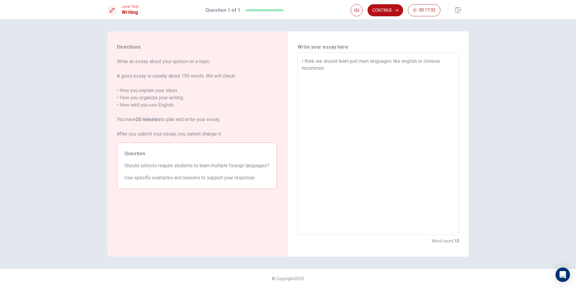
type textarea "I think we should learn just main languages like english or chinese tocommuni"
type textarea "x"
type textarea "I think we should learn just main languages like english or chinese tocommunic"
type textarea "x"
type textarea "I think we should learn just main languages like english or chinese tocommunica"
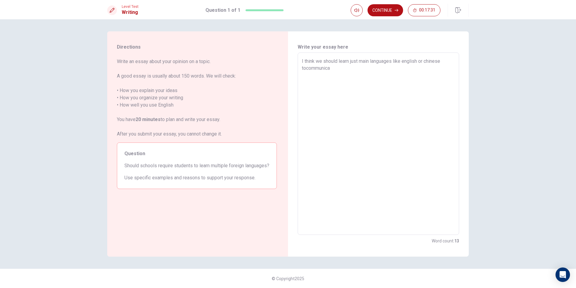
type textarea "x"
type textarea "I think we should learn just main languages like english or chinese tocommunicay"
type textarea "x"
type textarea "I think we should learn just main languages like english or chinese tocommunica"
type textarea "x"
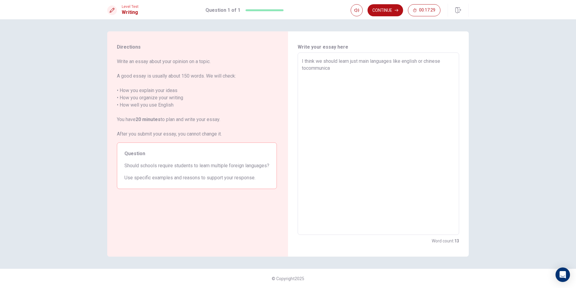
type textarea "I think we should learn just main languages like english or chinese tocommunicat"
type textarea "x"
type textarea "I think we should learn just main languages like english or chinese tocommunica…"
click at [306, 70] on textarea "I think we should learn just main languages like english or chinese tocommunica…" at bounding box center [378, 144] width 153 height 172
type textarea "x"
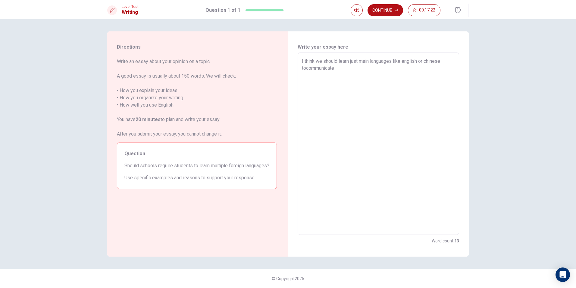
type textarea "I think we should learn just main languages like english or chinese to communic…"
click at [335, 69] on textarea "I think we should learn just main languages like english or chinese to communic…" at bounding box center [378, 144] width 153 height 172
type textarea "x"
type textarea "I think we should learn just main languages like english or chinese to communic…"
type textarea "x"
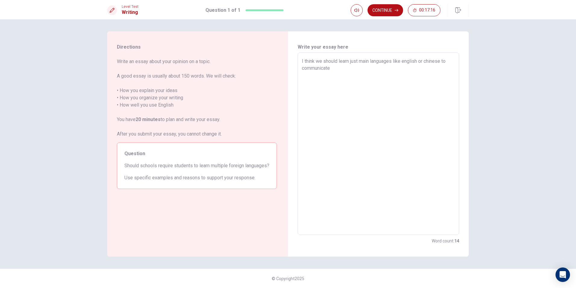
type textarea "I think we should learn just main languages like english or chinese to communic…"
type textarea "x"
type textarea "I think we should learn just main languages like english or chinese to communic…"
type textarea "x"
type textarea "I think we should learn just main languages like english or chinese to communic…"
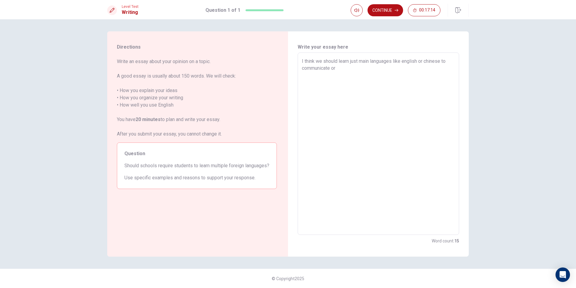
type textarea "x"
type textarea "I think we should learn just main languages like english or chinese to communic…"
type textarea "x"
type textarea "I think we should learn just main languages like english or chinese to communic…"
type textarea "x"
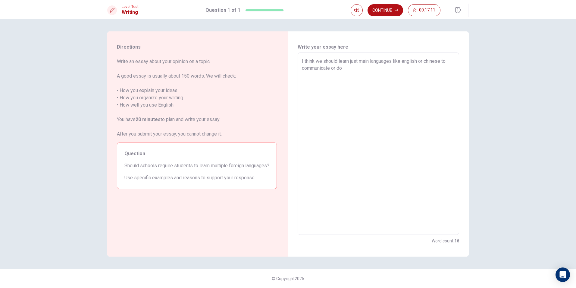
type textarea "I think we should learn just main languages like english or chinese to communic…"
type textarea "x"
type textarea "I think we should learn just main languages like english or chinese to communic…"
type textarea "x"
type textarea "I think we should learn just main languages like english or chinese to communic…"
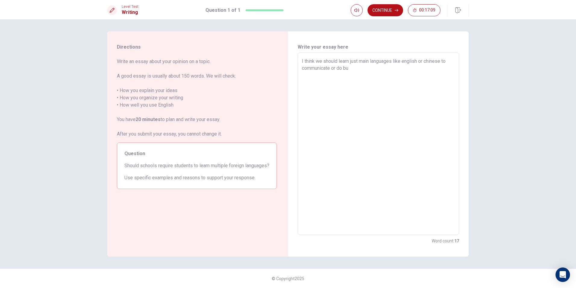
type textarea "x"
type textarea "I think we should learn just main languages like english or chinese to communic…"
type textarea "x"
type textarea "I think we should learn just main languages like english or chinese to communic…"
type textarea "x"
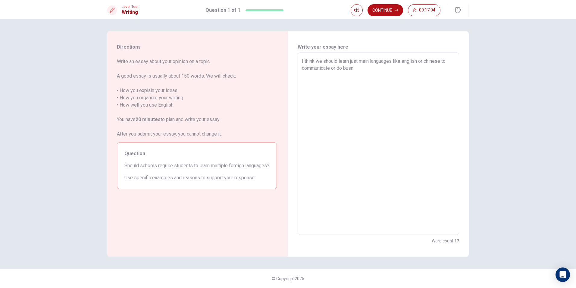
type textarea "I think we should learn just main languages like english or chinese to communic…"
type textarea "x"
type textarea "I think we should learn just main languages like english or chinese to communic…"
type textarea "x"
type textarea "I think we should learn just main languages like english or chinese to communic…"
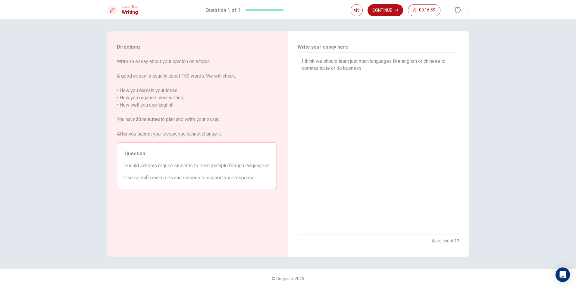
click at [353, 67] on textarea "I think we should learn just main languages like english or chinese to communic…" at bounding box center [378, 144] width 153 height 172
type textarea "x"
click at [368, 66] on textarea "I think we should learn just main languages like english or chinese to communic…" at bounding box center [378, 144] width 153 height 172
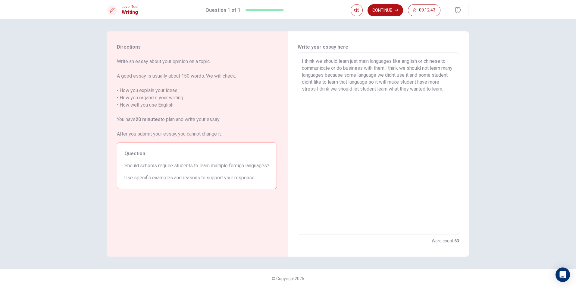
click at [301, 56] on div "I think we should learn just main languages like english or chinese to communic…" at bounding box center [379, 143] width 162 height 182
click at [304, 56] on div "I think we should learn just main languages like english or chinese to communic…" at bounding box center [379, 143] width 162 height 182
click at [303, 57] on div "I think we should learn just main languages like english or chinese to communic…" at bounding box center [379, 143] width 162 height 182
click at [303, 58] on textarea "I think we should learn just main languages like english or chinese to communic…" at bounding box center [378, 144] width 153 height 172
click at [301, 61] on div "I think we should learn just main languages like english or chinese to communic…" at bounding box center [379, 143] width 162 height 182
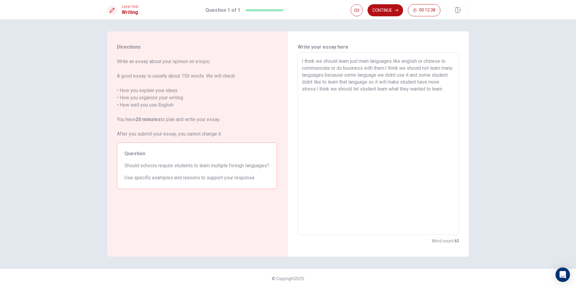
click at [301, 61] on div "I think we should learn just main languages like english or chinese to communic…" at bounding box center [379, 143] width 162 height 182
click at [303, 60] on textarea "I I think we should learn just main languages like english or chinese to commun…" at bounding box center [378, 144] width 153 height 172
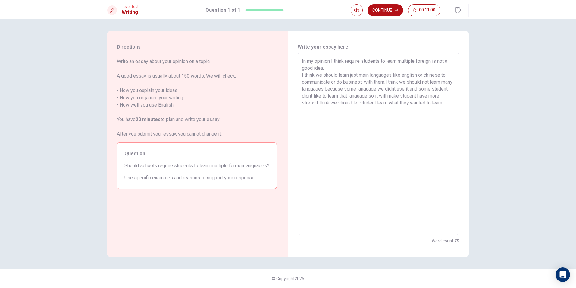
click at [301, 62] on div "In my opinion I think require students to learn multiple foreign is not a good …" at bounding box center [379, 143] width 162 height 182
click at [302, 59] on textarea "In my opinion I think require students to learn multiple foreign is not a good …" at bounding box center [378, 144] width 153 height 172
click at [300, 74] on div "In my opinion I think require students to learn multiple foreign is not a good …" at bounding box center [379, 143] width 162 height 182
click at [300, 75] on div "In my opinion I think require students to learn multiple foreign is not a good …" at bounding box center [379, 143] width 162 height 182
click at [302, 74] on div "In my opinion I think require students to learn multiple foreign is not a good …" at bounding box center [379, 143] width 162 height 182
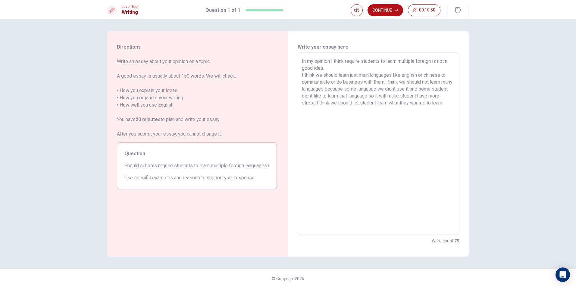
click at [301, 74] on div "In my opinion I think require students to learn multiple foreign is not a good …" at bounding box center [379, 143] width 162 height 182
click at [300, 76] on div "In my opinion I think require students to learn multiple foreign is not a good …" at bounding box center [379, 143] width 162 height 182
click at [303, 74] on textarea "In my opinion I think require students to learn multiple foreign is not a good …" at bounding box center [378, 144] width 153 height 172
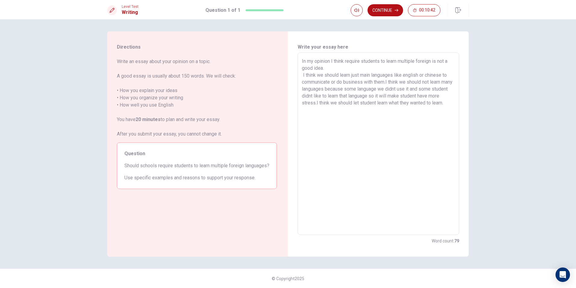
click at [315, 110] on textarea "In my opinion I think require students to learn multiple foreign is not a good …" at bounding box center [378, 144] width 153 height 172
click at [386, 8] on button "Continue" at bounding box center [386, 10] width 36 height 12
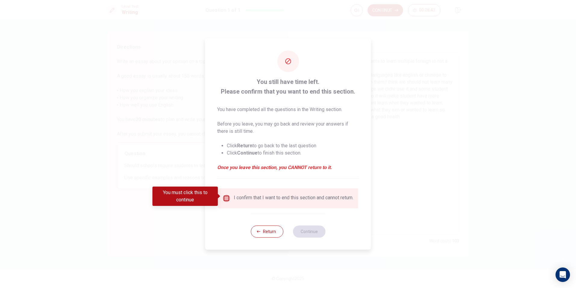
click at [225, 194] on input "You must click this to continue" at bounding box center [226, 197] width 7 height 7
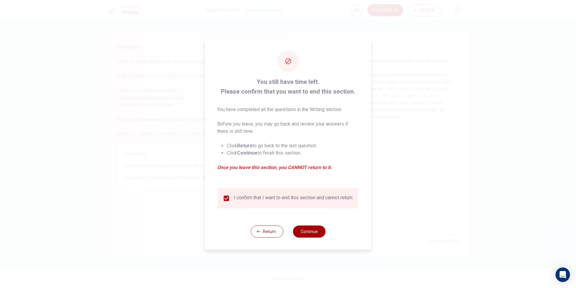
click at [307, 232] on button "Continue" at bounding box center [309, 231] width 33 height 12
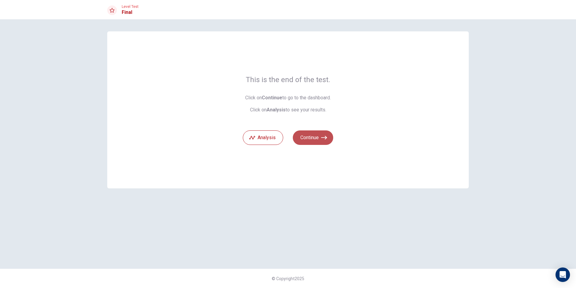
click at [319, 136] on button "Continue" at bounding box center [313, 137] width 40 height 14
